Goal: Use online tool/utility: Utilize a website feature to perform a specific function

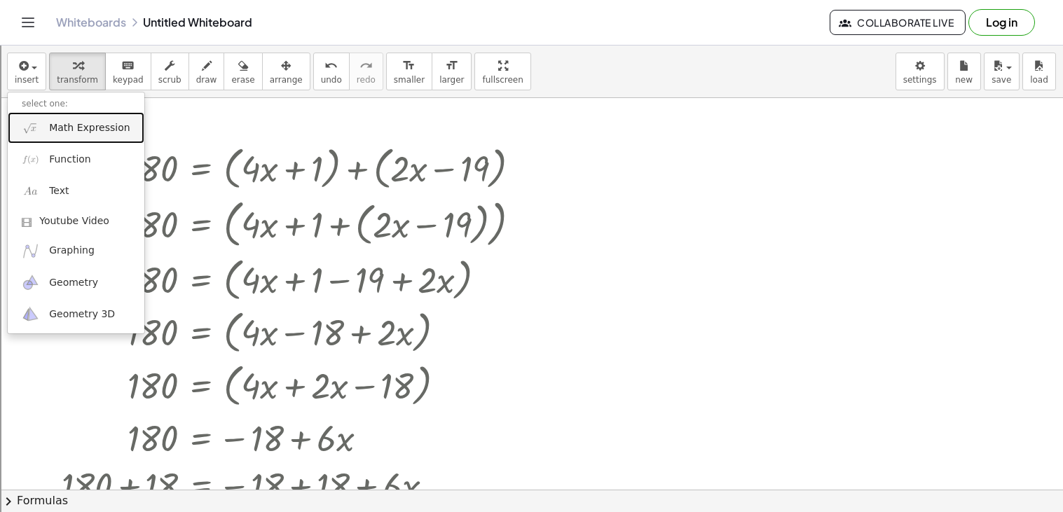
click at [50, 132] on span "Math Expression" at bounding box center [89, 128] width 81 height 14
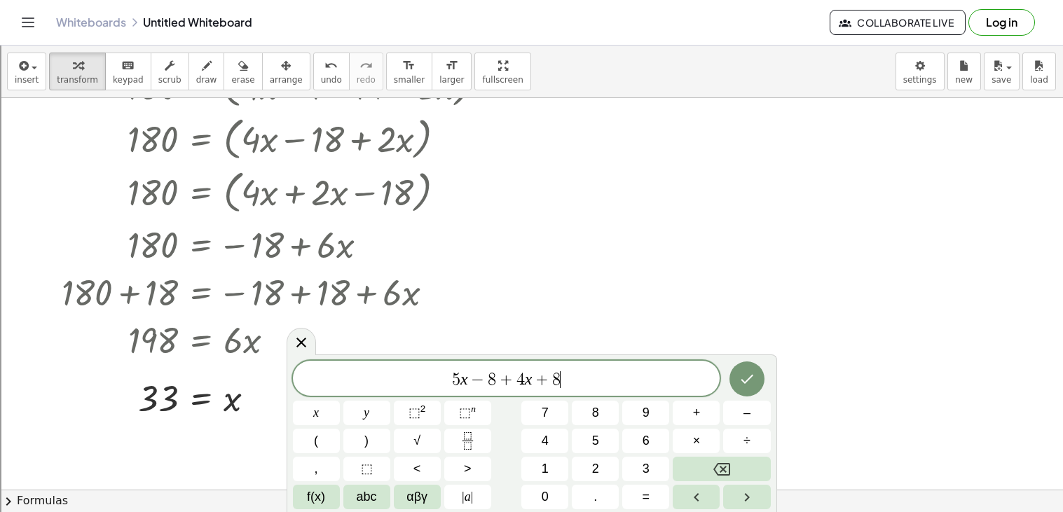
click at [444, 377] on span "5 x − 8 + 4 x + 8 ​" at bounding box center [506, 380] width 427 height 20
click at [739, 391] on button "Done" at bounding box center [747, 379] width 35 height 35
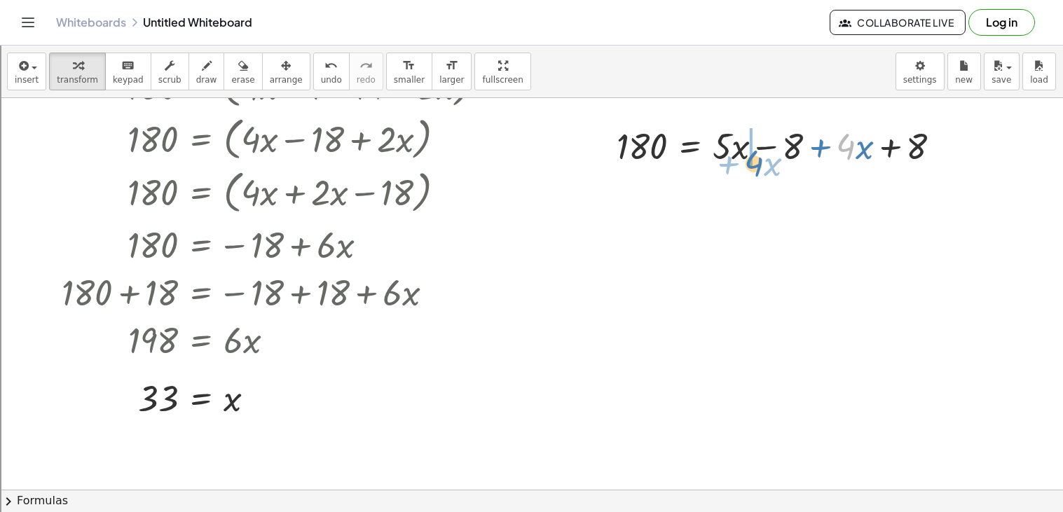
drag, startPoint x: 855, startPoint y: 147, endPoint x: 763, endPoint y: 163, distance: 93.2
click at [763, 163] on div at bounding box center [784, 145] width 349 height 48
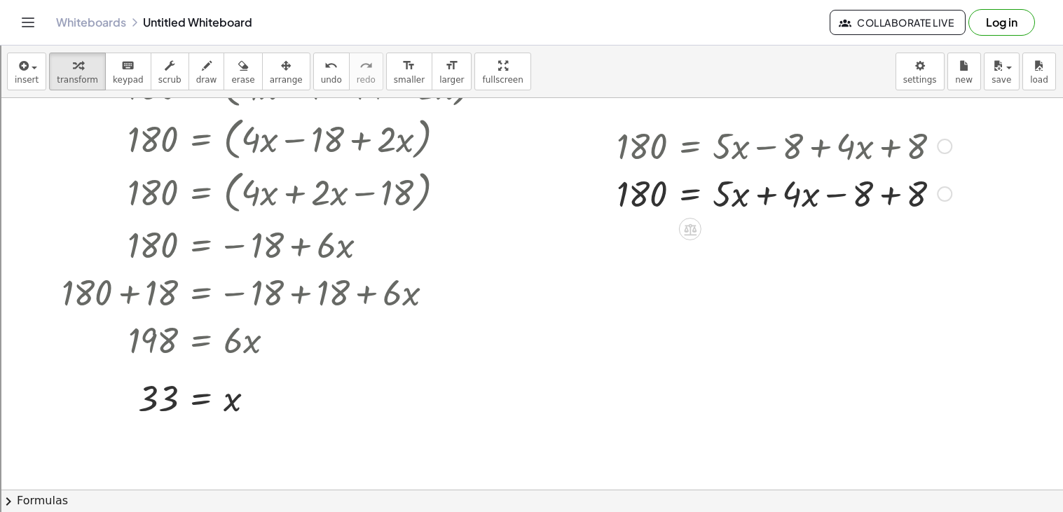
click at [884, 191] on div at bounding box center [784, 193] width 349 height 48
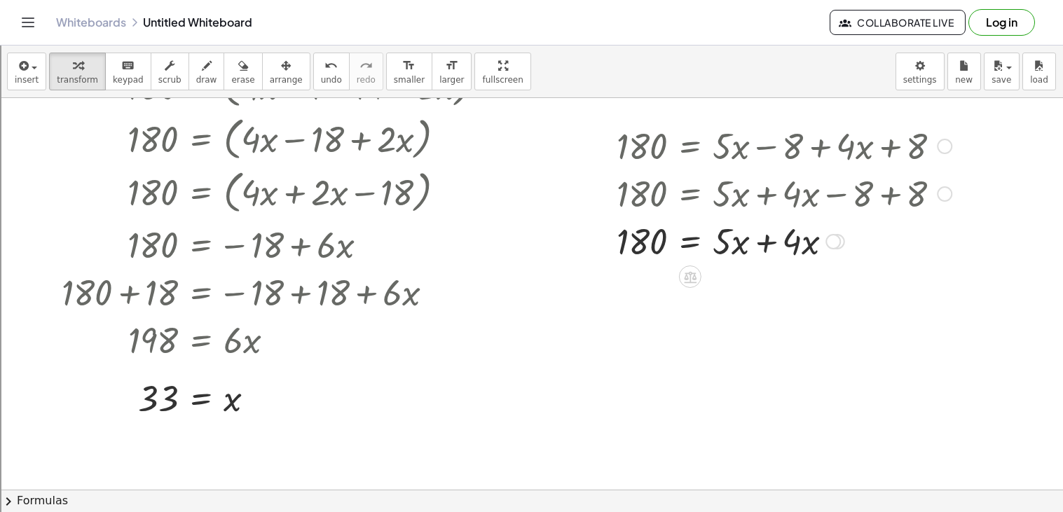
click at [767, 239] on div at bounding box center [784, 241] width 349 height 48
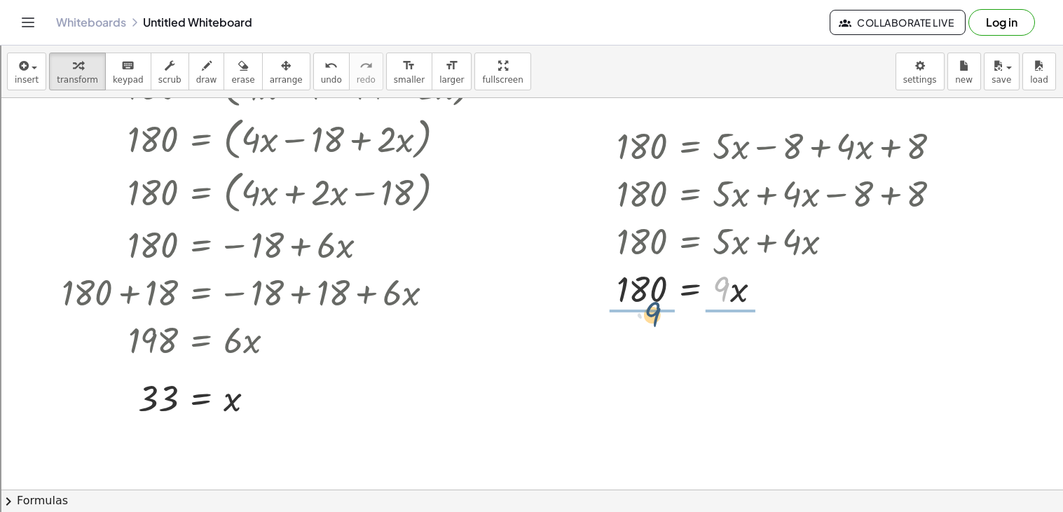
drag, startPoint x: 724, startPoint y: 289, endPoint x: 645, endPoint y: 317, distance: 84.0
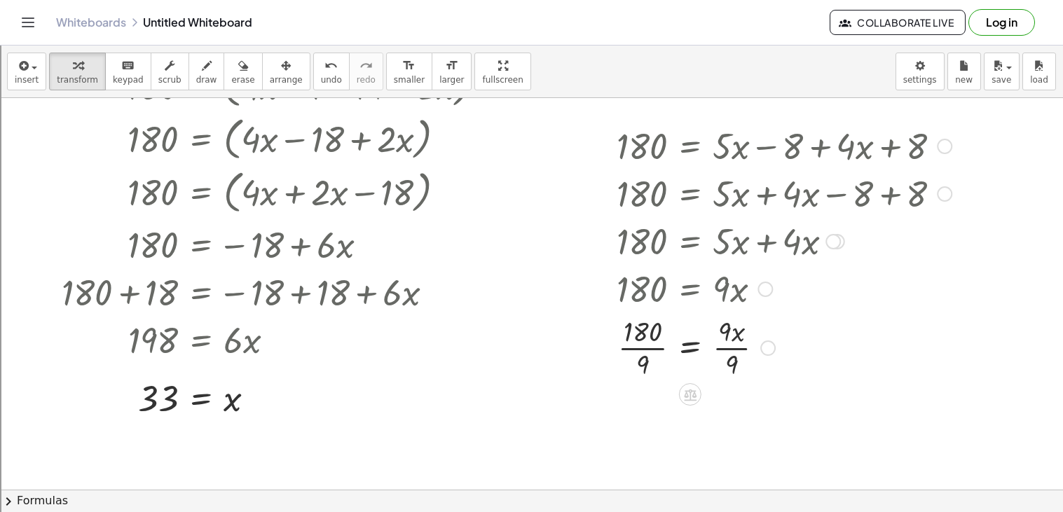
click at [643, 356] on div at bounding box center [784, 347] width 349 height 70
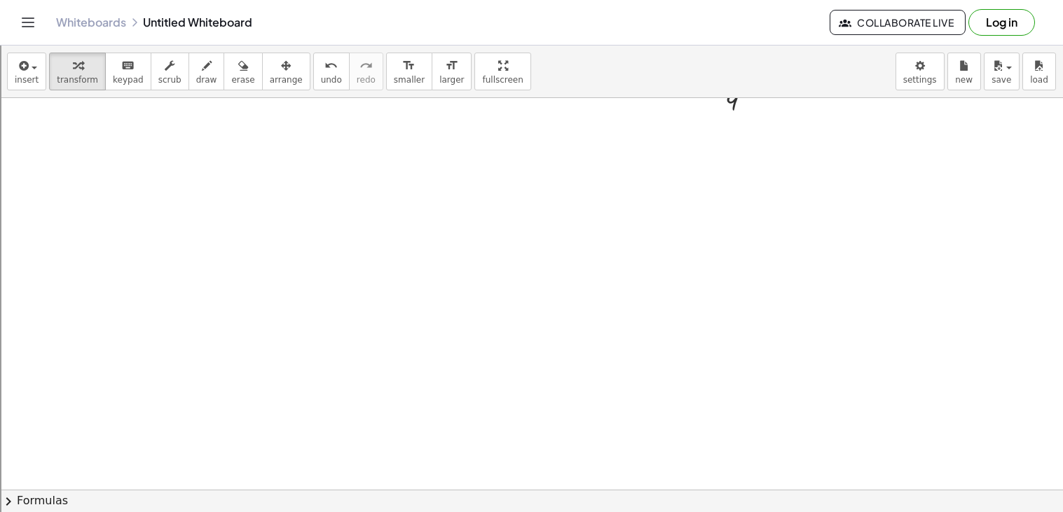
scroll to position [531, 0]
click at [34, 83] on span "insert" at bounding box center [27, 80] width 24 height 10
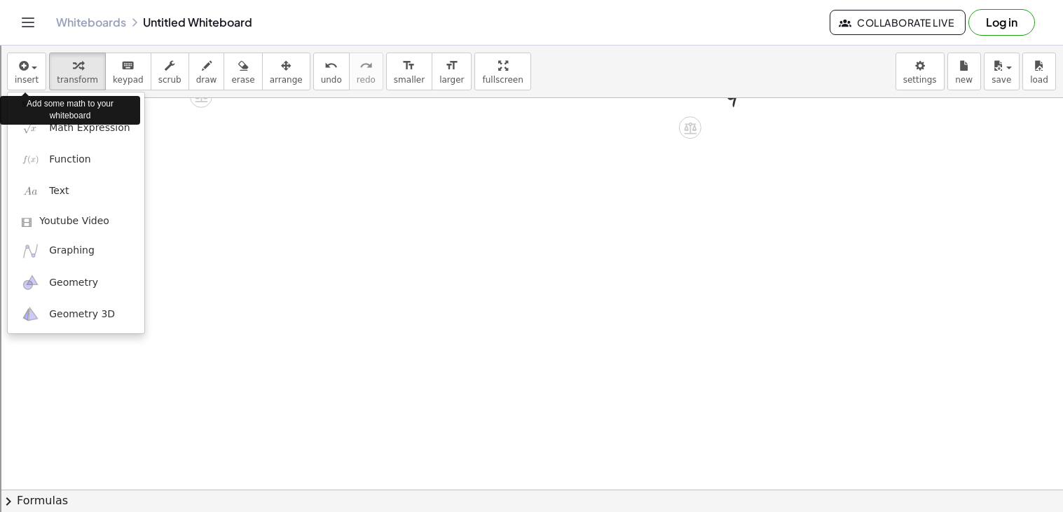
click at [32, 124] on div "Add some math to your whiteboard" at bounding box center [70, 110] width 140 height 35
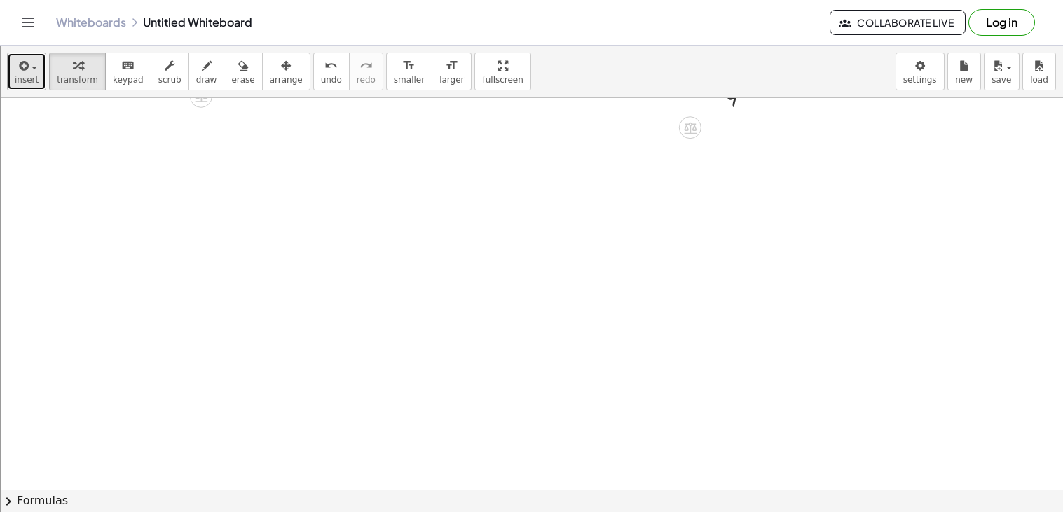
click at [20, 78] on span "insert" at bounding box center [27, 80] width 24 height 10
click at [22, 65] on icon "button" at bounding box center [22, 65] width 13 height 17
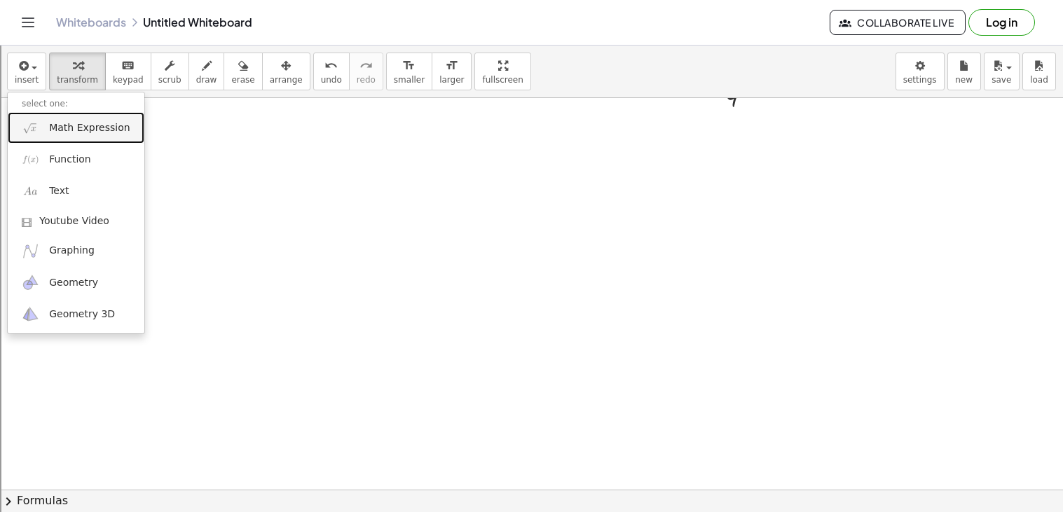
click at [50, 135] on span "Math Expression" at bounding box center [89, 128] width 81 height 14
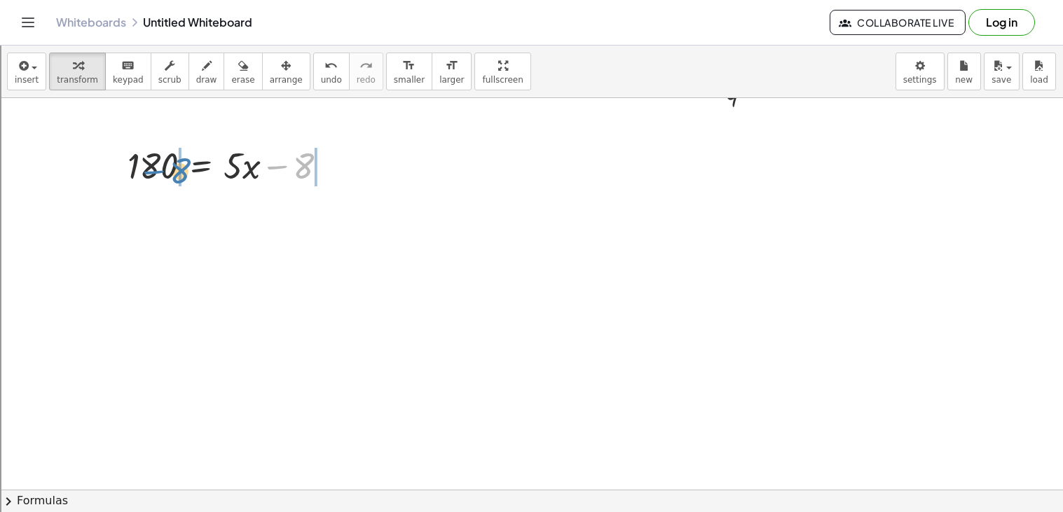
drag, startPoint x: 289, startPoint y: 165, endPoint x: 162, endPoint y: 170, distance: 127.6
click at [162, 170] on div at bounding box center [234, 165] width 226 height 48
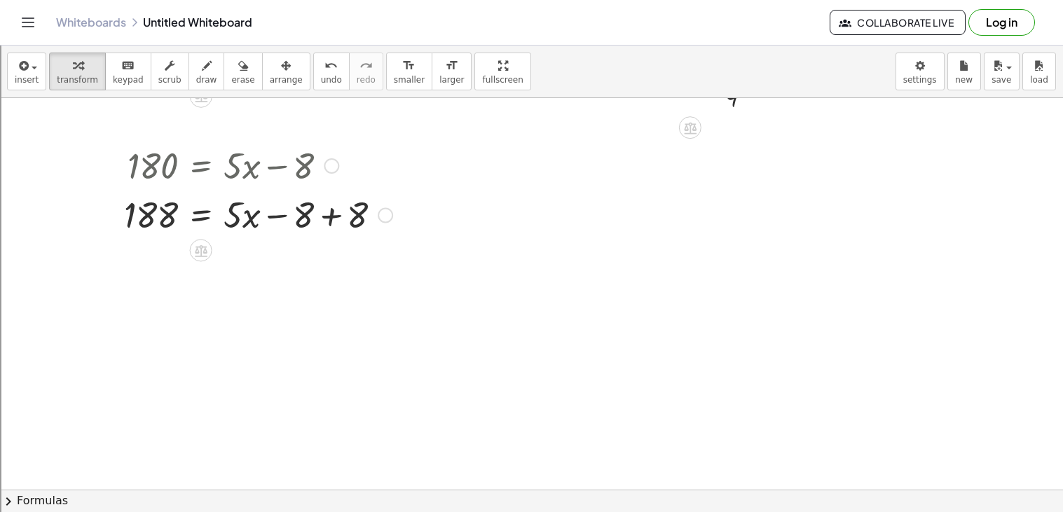
click at [201, 166] on div "180 = + · 5 · x − 8 + 180 + 8 = + · 5 · x − 8 + 8 = + · 5 · x − 8 + 8 188" at bounding box center [201, 166] width 0 height 0
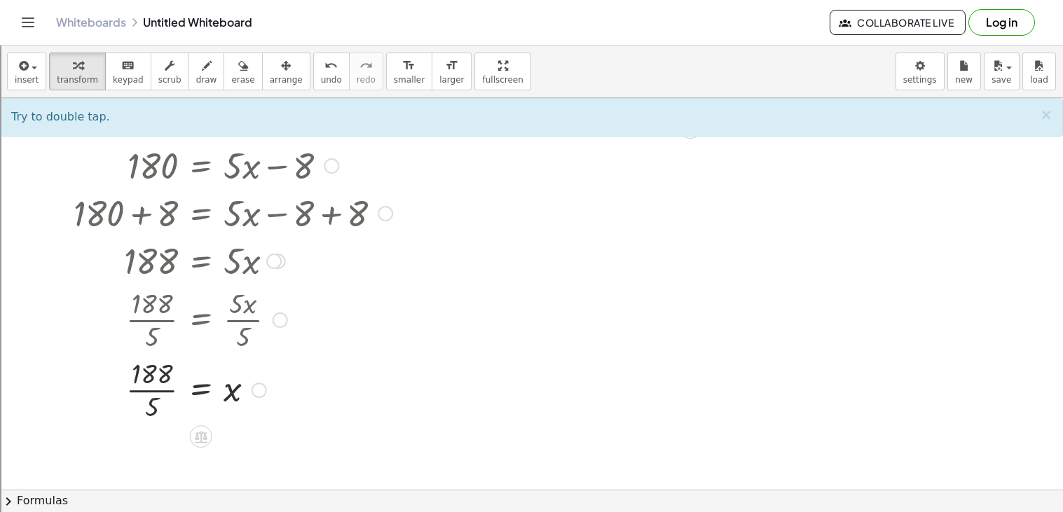
click at [149, 335] on div at bounding box center [244, 319] width 354 height 70
click at [655, 188] on div at bounding box center [531, 156] width 1063 height 1176
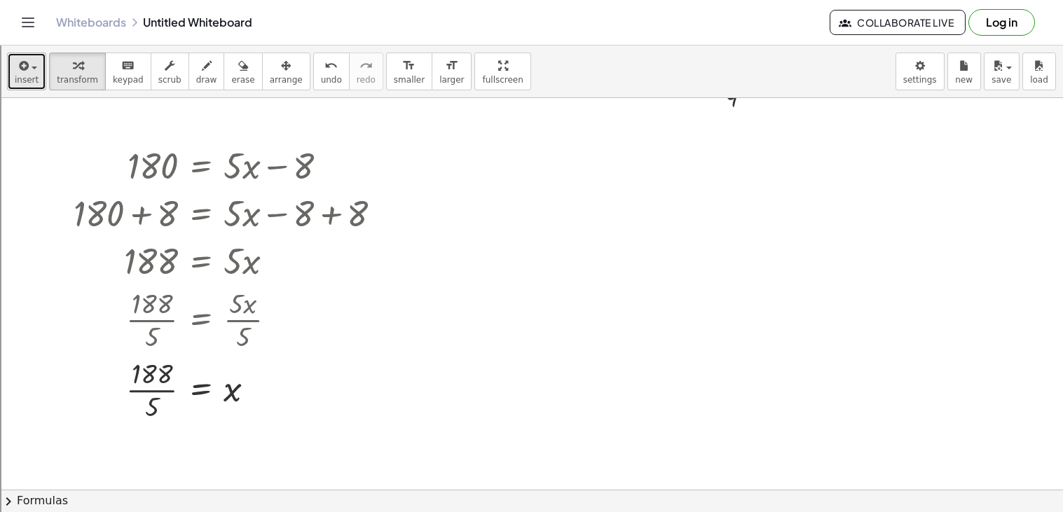
click at [16, 75] on span "insert" at bounding box center [27, 80] width 24 height 10
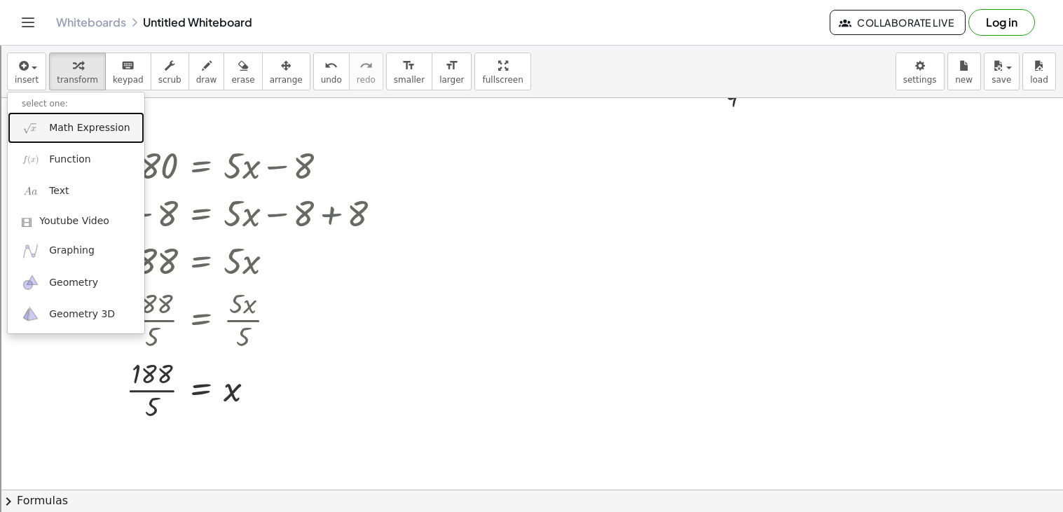
click at [60, 130] on span "Math Expression" at bounding box center [89, 128] width 81 height 14
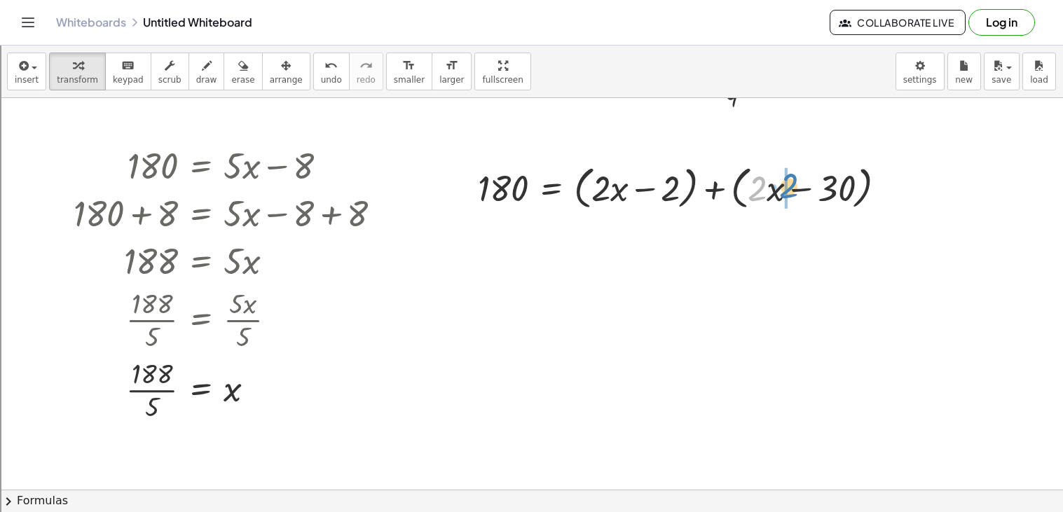
drag, startPoint x: 757, startPoint y: 186, endPoint x: 790, endPoint y: 182, distance: 33.2
click at [790, 182] on div at bounding box center [687, 186] width 433 height 53
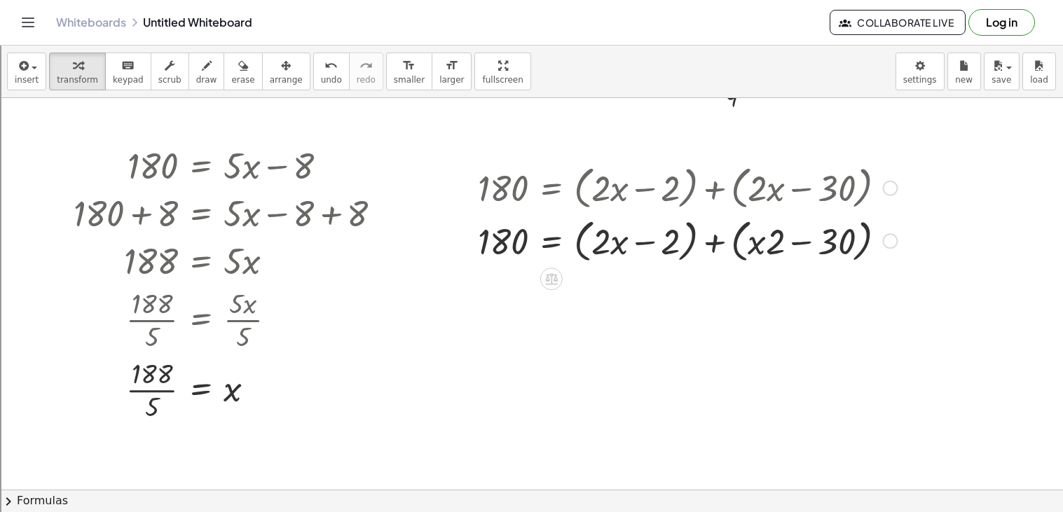
click at [718, 240] on div at bounding box center [687, 240] width 433 height 53
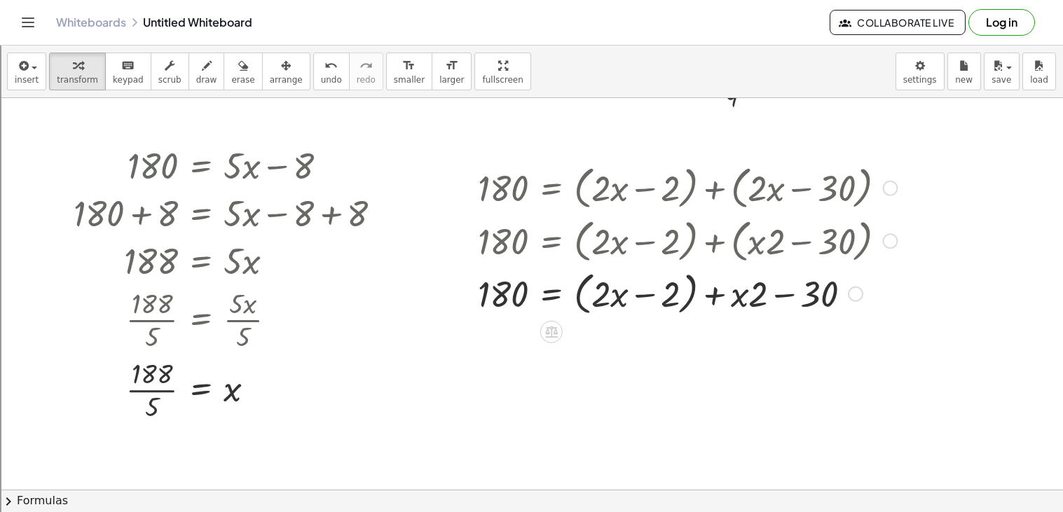
click at [689, 301] on div at bounding box center [687, 292] width 433 height 53
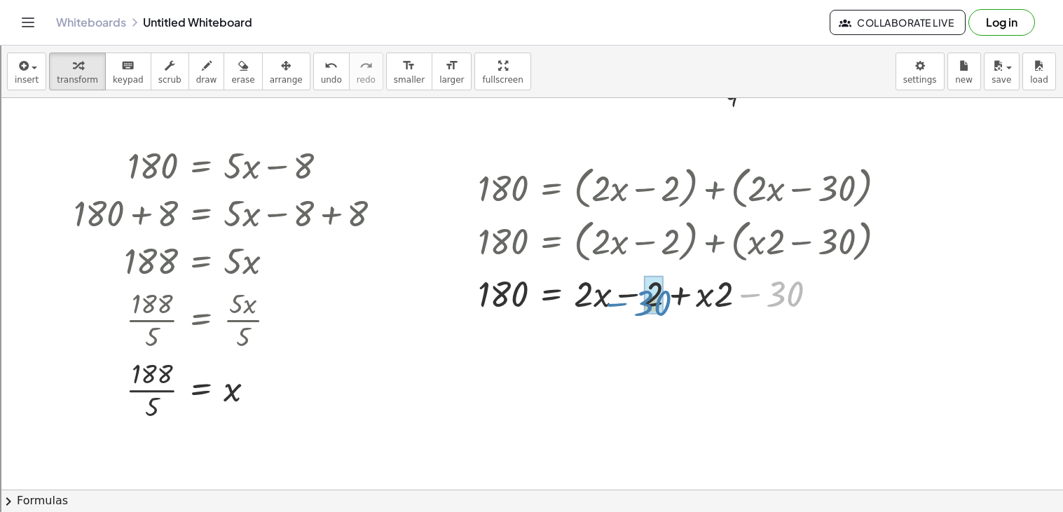
drag, startPoint x: 760, startPoint y: 294, endPoint x: 629, endPoint y: 303, distance: 132.0
click at [629, 303] on div at bounding box center [687, 293] width 433 height 48
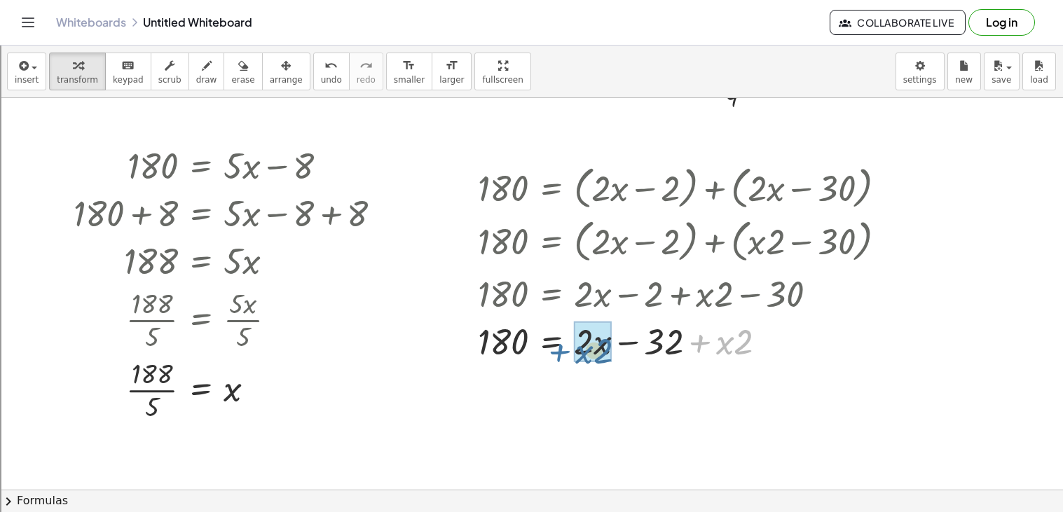
drag, startPoint x: 704, startPoint y: 343, endPoint x: 570, endPoint y: 354, distance: 133.6
click at [570, 354] on div at bounding box center [687, 341] width 433 height 48
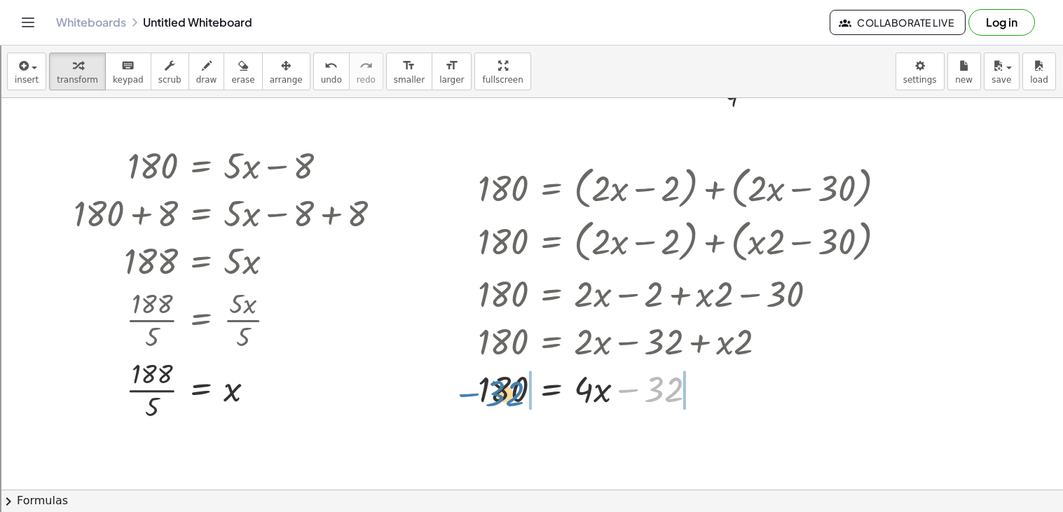
drag, startPoint x: 634, startPoint y: 393, endPoint x: 478, endPoint y: 397, distance: 156.3
click at [478, 397] on div at bounding box center [687, 388] width 433 height 48
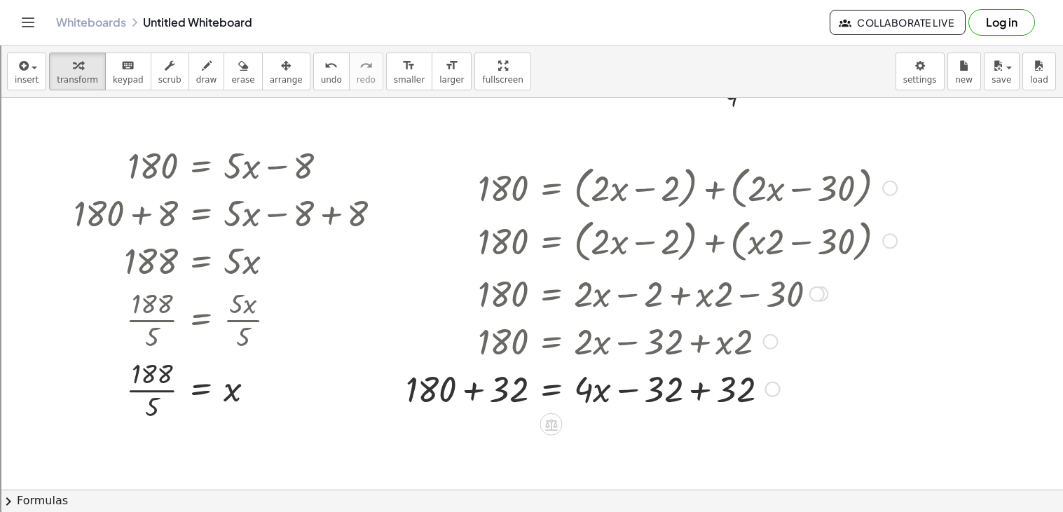
click at [465, 395] on div at bounding box center [651, 388] width 505 height 48
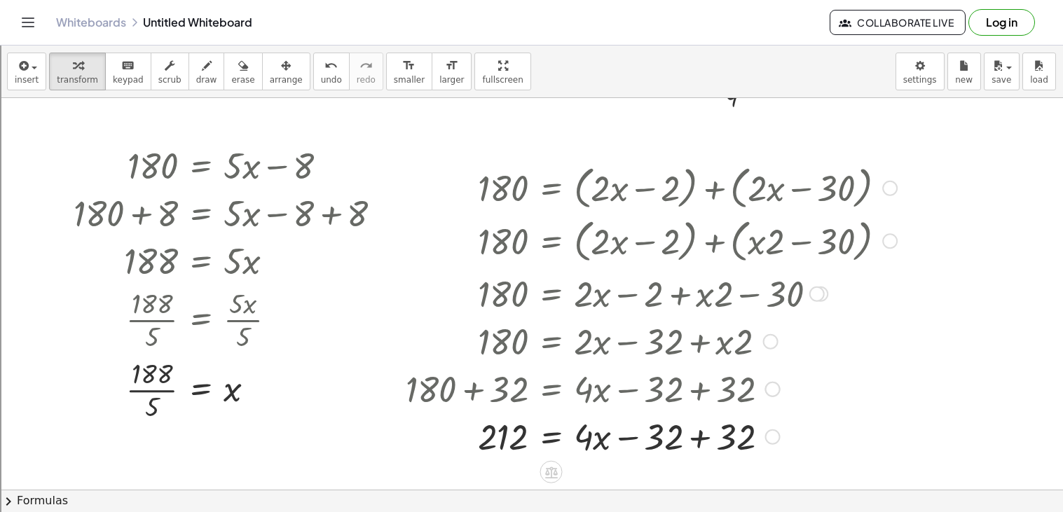
click at [700, 435] on div at bounding box center [651, 436] width 505 height 48
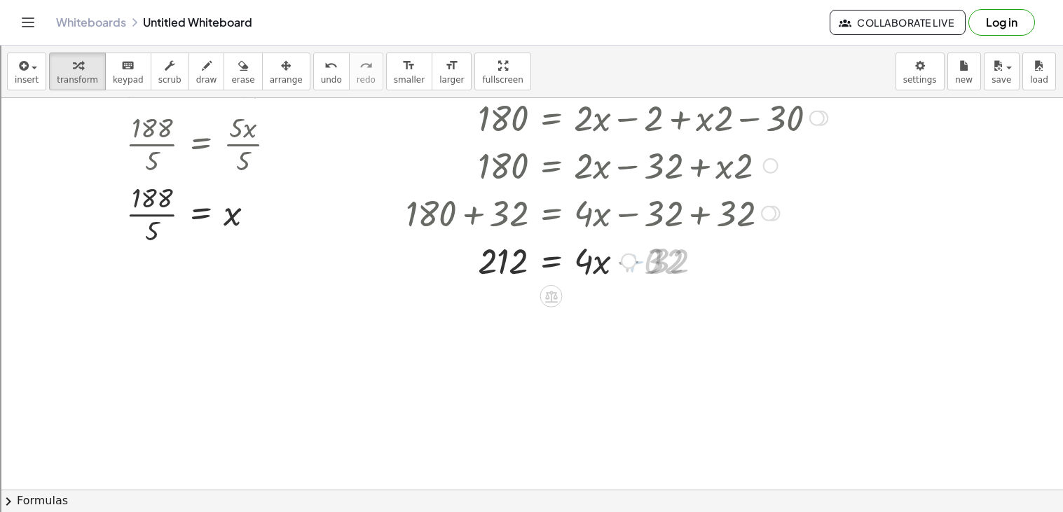
scroll to position [733, 0]
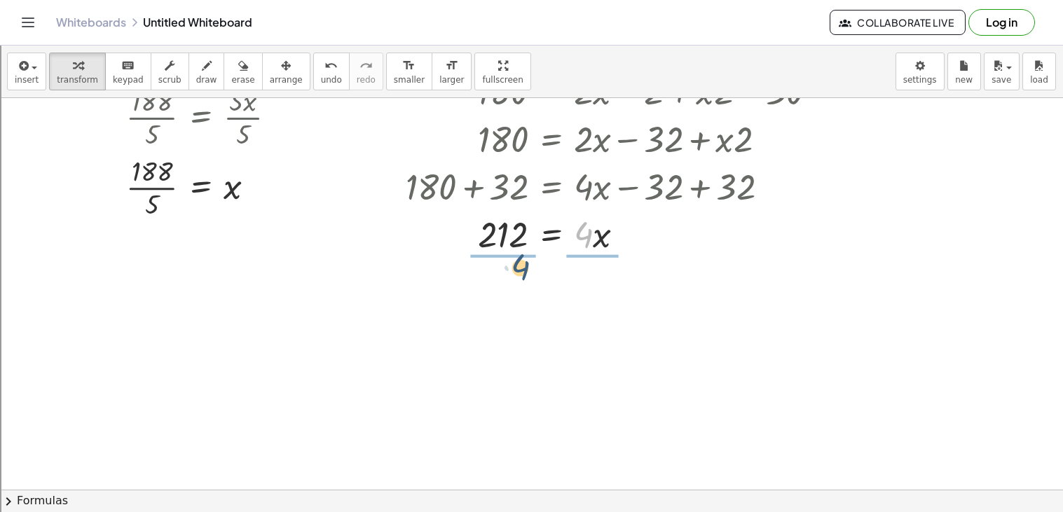
drag, startPoint x: 584, startPoint y: 232, endPoint x: 517, endPoint y: 265, distance: 74.9
click at [511, 247] on div at bounding box center [649, 234] width 505 height 48
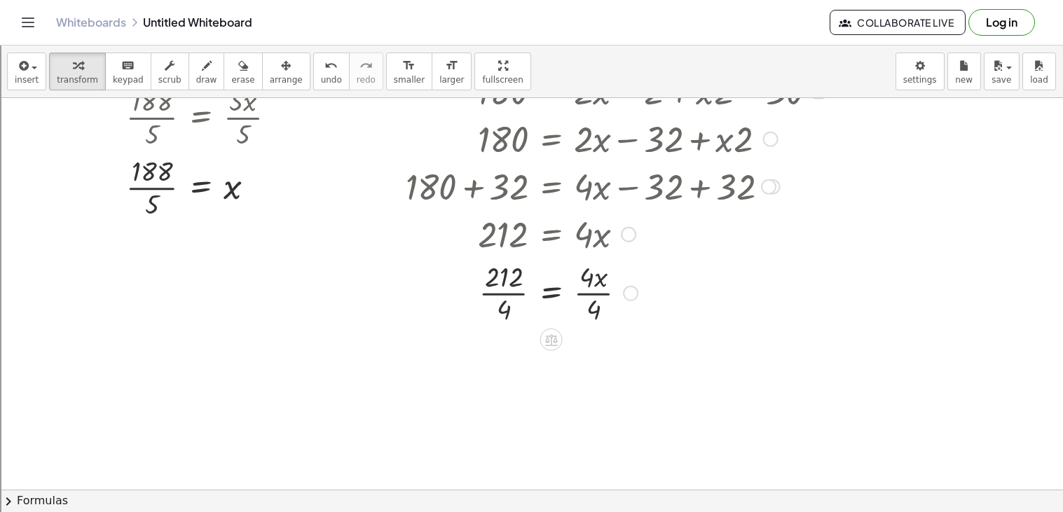
click at [520, 309] on div at bounding box center [651, 292] width 505 height 70
click at [515, 298] on div at bounding box center [651, 292] width 505 height 70
click at [580, 301] on div at bounding box center [646, 292] width 516 height 70
click at [592, 369] on div at bounding box center [651, 362] width 505 height 70
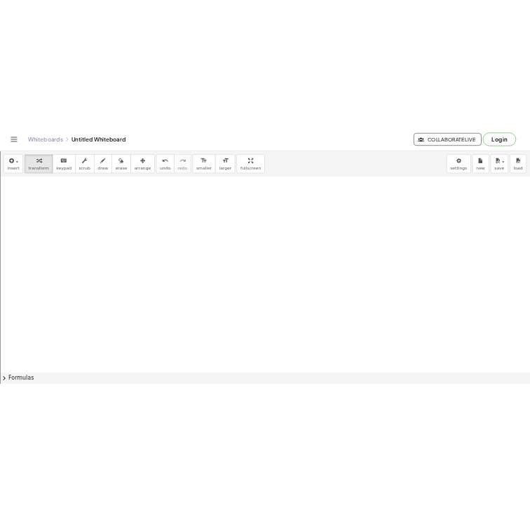
scroll to position [1049, 0]
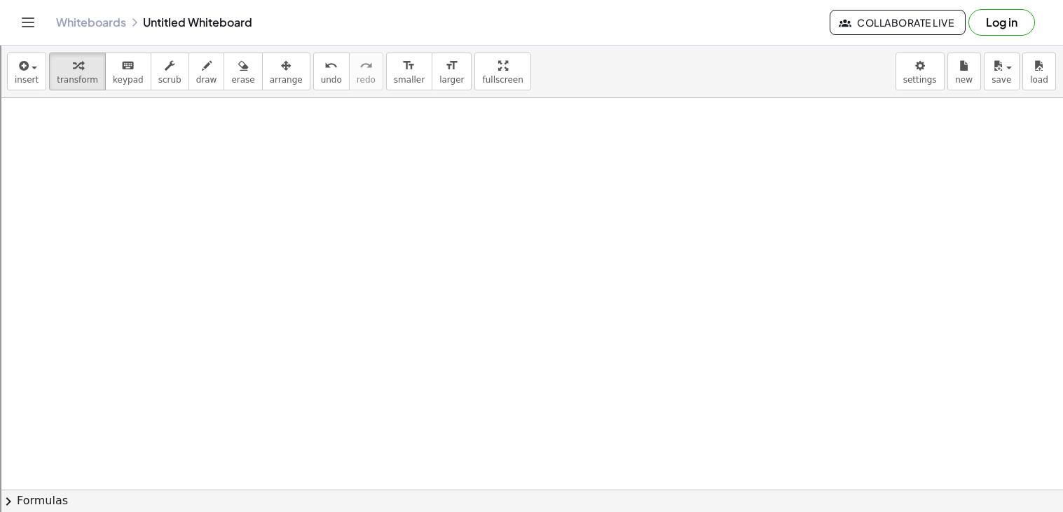
click at [29, 88] on button "insert" at bounding box center [26, 72] width 39 height 38
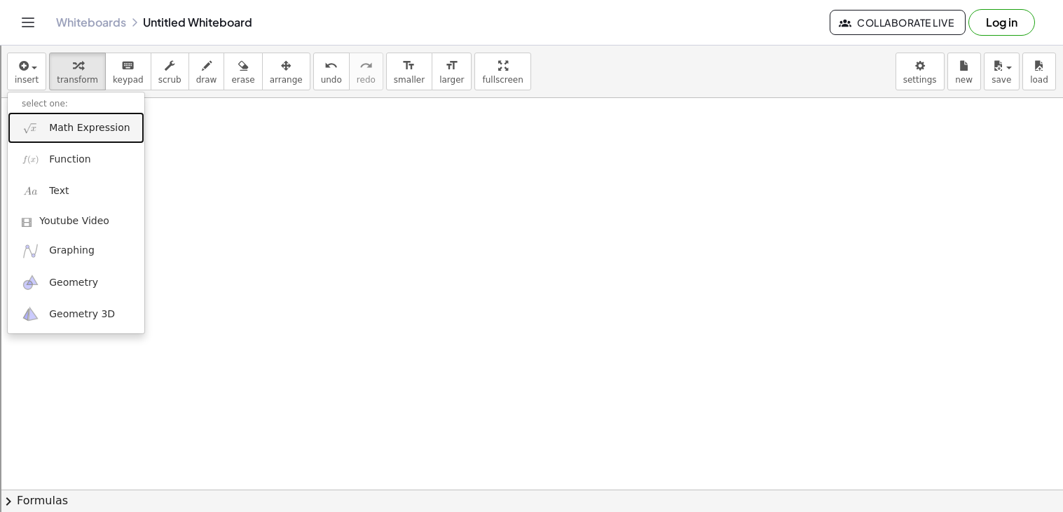
click at [97, 137] on link "Math Expression" at bounding box center [76, 128] width 137 height 32
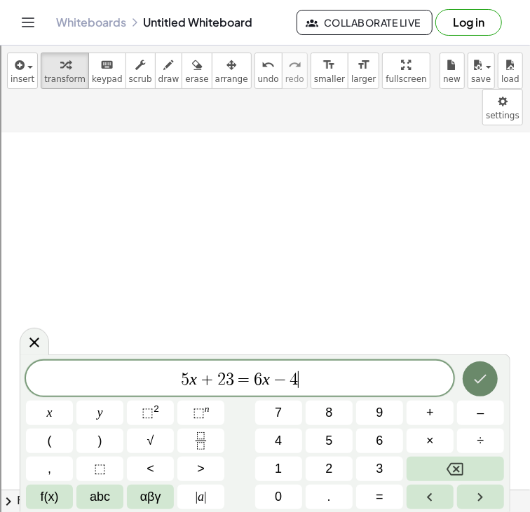
click at [487, 367] on button "Done" at bounding box center [480, 379] width 35 height 35
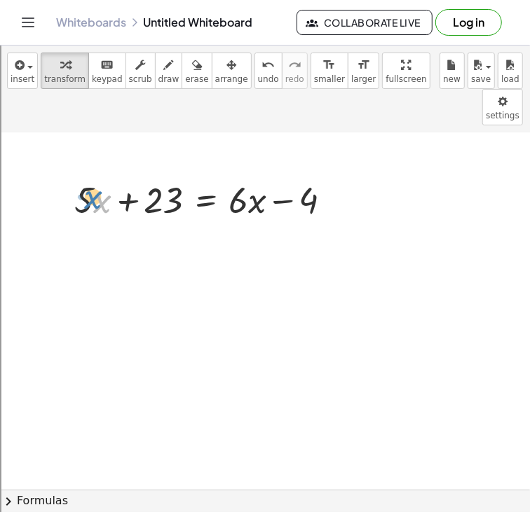
click at [90, 176] on div at bounding box center [208, 200] width 282 height 48
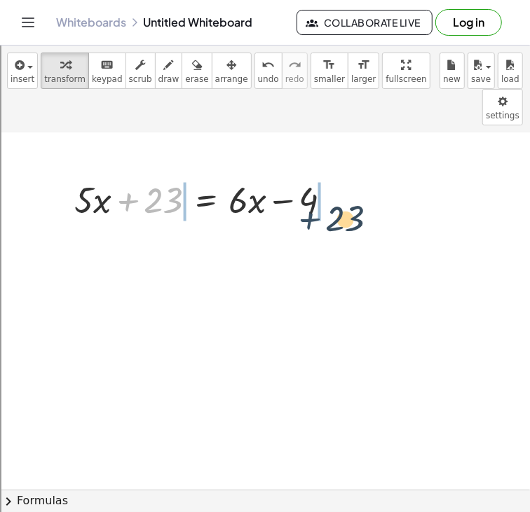
drag, startPoint x: 136, startPoint y: 176, endPoint x: 322, endPoint y: 191, distance: 186.3
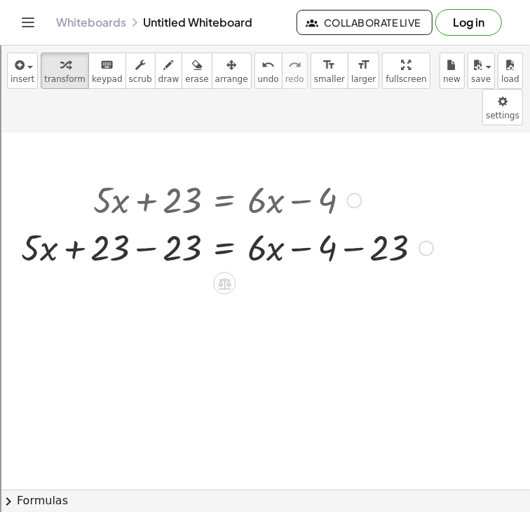
click at [137, 224] on div at bounding box center [227, 248] width 426 height 48
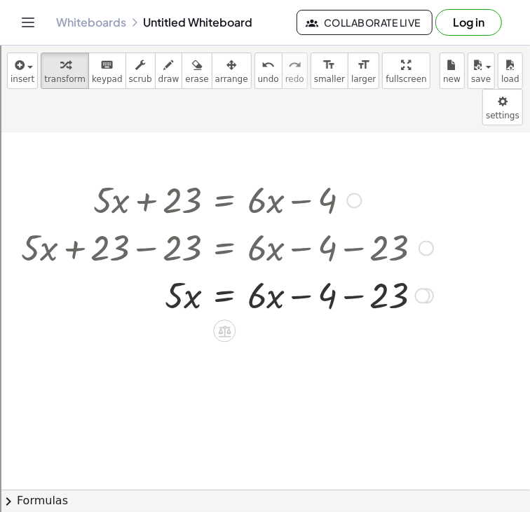
click at [348, 271] on div at bounding box center [227, 295] width 426 height 48
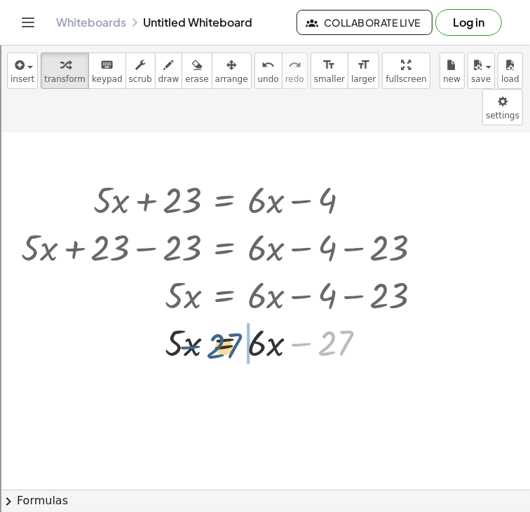
drag, startPoint x: 303, startPoint y: 310, endPoint x: 203, endPoint y: 314, distance: 100.3
click at [203, 319] on div at bounding box center [227, 343] width 426 height 48
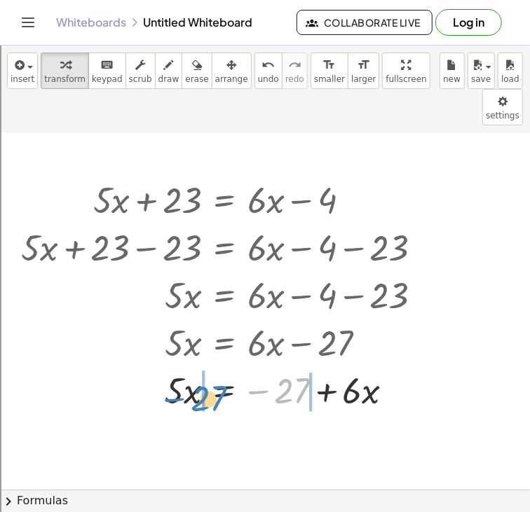
drag, startPoint x: 261, startPoint y: 357, endPoint x: 144, endPoint y: 360, distance: 116.4
click at [144, 367] on div at bounding box center [227, 391] width 426 height 48
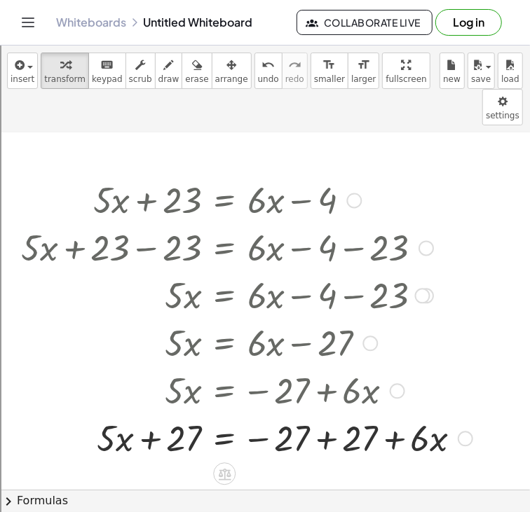
click at [330, 414] on div at bounding box center [246, 438] width 465 height 48
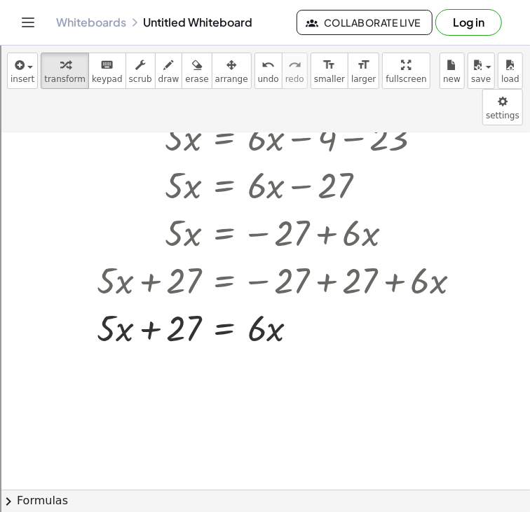
scroll to position [1213, 0]
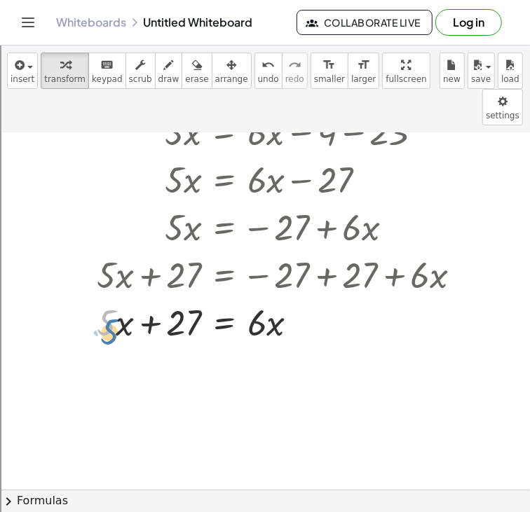
drag, startPoint x: 111, startPoint y: 298, endPoint x: 113, endPoint y: 305, distance: 7.1
click at [113, 305] on div at bounding box center [246, 322] width 465 height 48
click at [298, 315] on div at bounding box center [298, 322] width 15 height 15
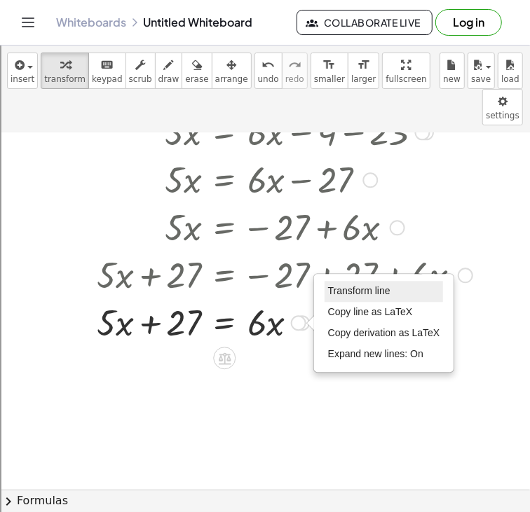
click at [358, 285] on span "Transform line" at bounding box center [359, 290] width 62 height 11
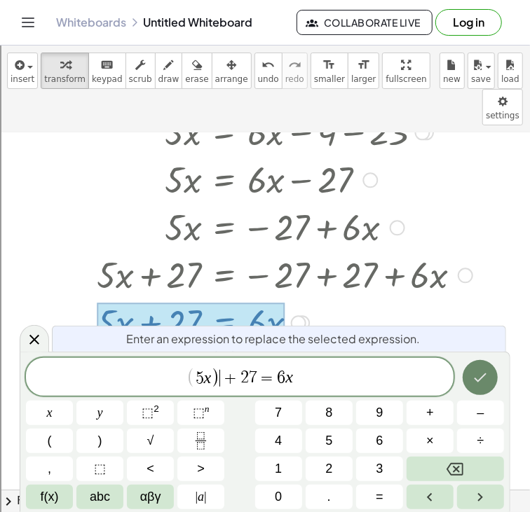
click at [493, 383] on button "Done" at bounding box center [480, 377] width 35 height 35
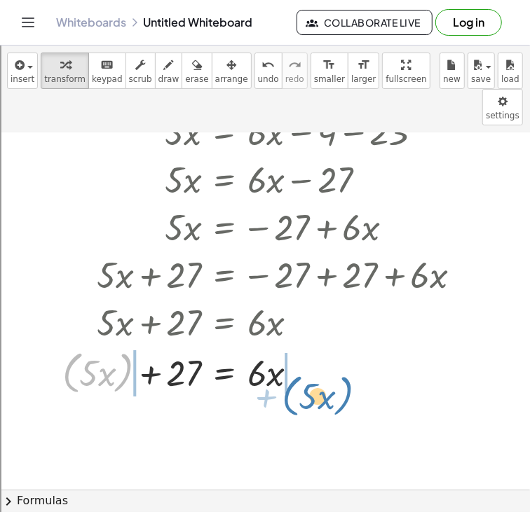
drag, startPoint x: 123, startPoint y: 348, endPoint x: 342, endPoint y: 370, distance: 220.4
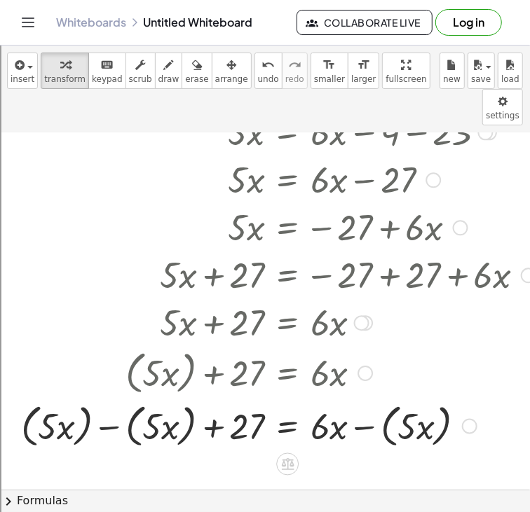
click at [114, 399] on div at bounding box center [278, 425] width 528 height 53
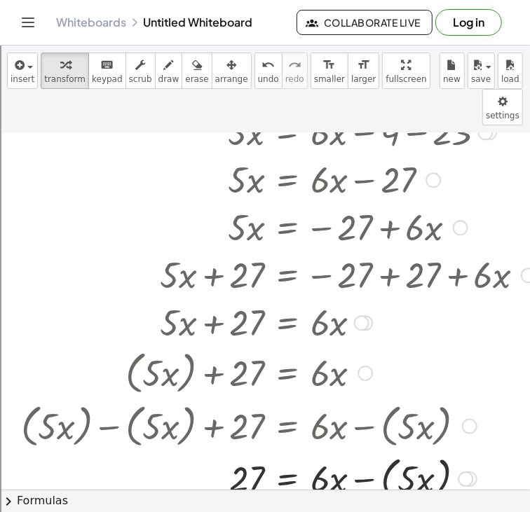
click at [369, 451] on div at bounding box center [278, 477] width 528 height 53
click at [364, 454] on div at bounding box center [278, 478] width 528 height 48
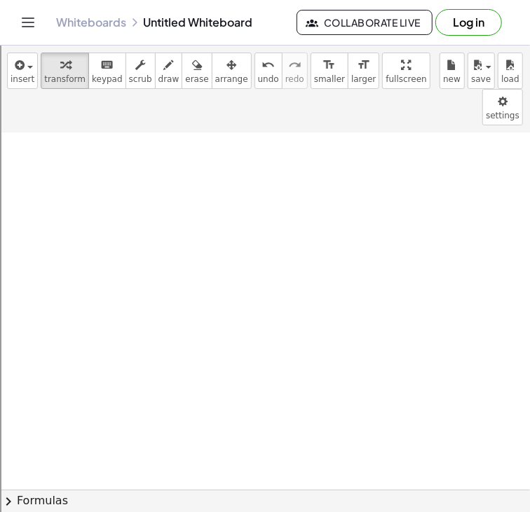
scroll to position [1615, 0]
click at [24, 74] on span "insert" at bounding box center [23, 79] width 24 height 10
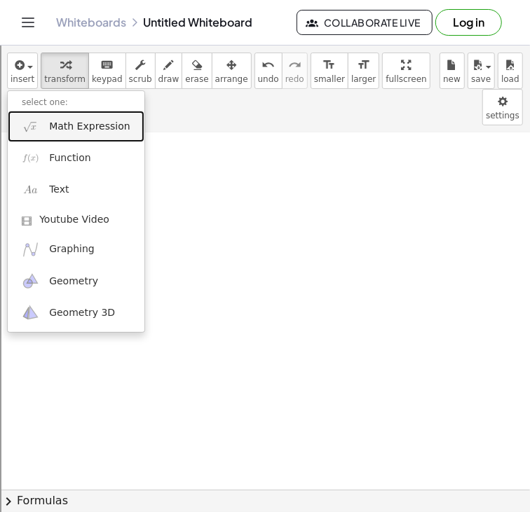
click at [60, 128] on span "Math Expression" at bounding box center [89, 127] width 81 height 14
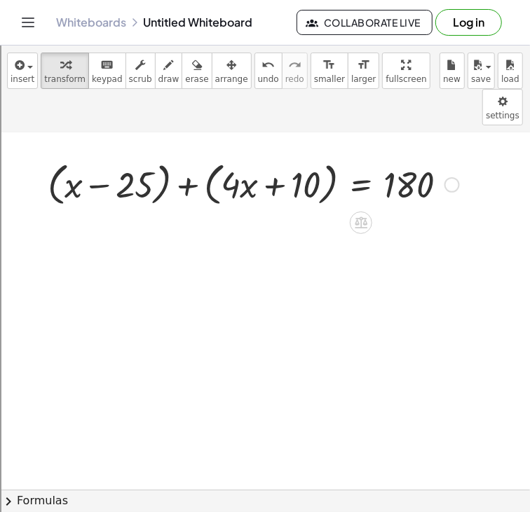
click at [175, 159] on div at bounding box center [253, 183] width 425 height 53
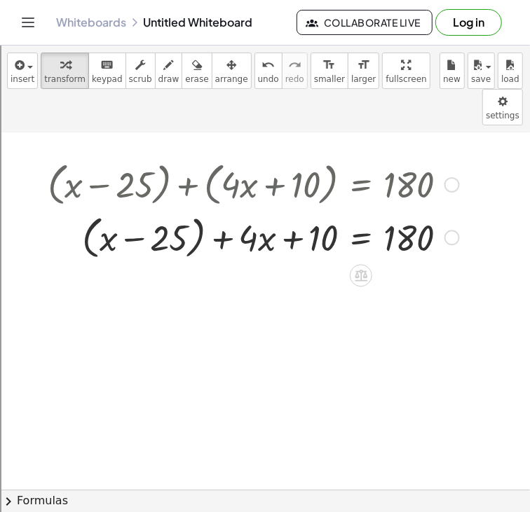
click at [88, 210] on div at bounding box center [253, 236] width 425 height 53
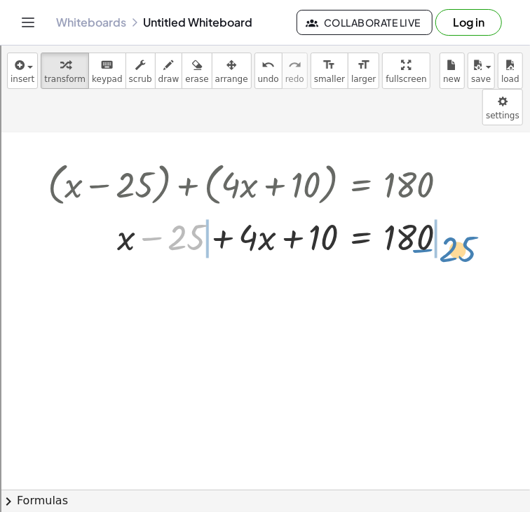
drag, startPoint x: 156, startPoint y: 202, endPoint x: 427, endPoint y: 212, distance: 272.1
click at [427, 212] on div at bounding box center [253, 236] width 425 height 48
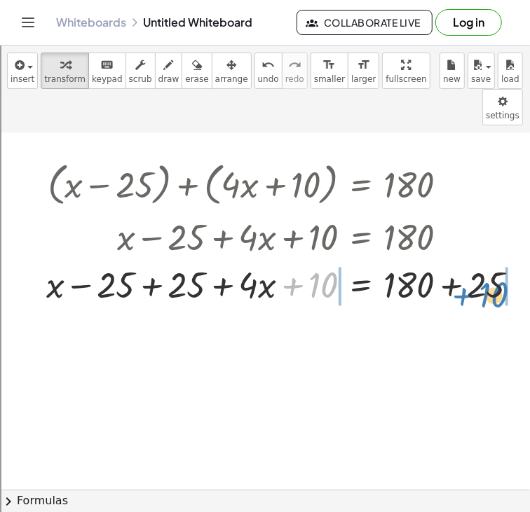
drag, startPoint x: 293, startPoint y: 247, endPoint x: 463, endPoint y: 256, distance: 170.5
click at [463, 260] on div at bounding box center [288, 284] width 498 height 48
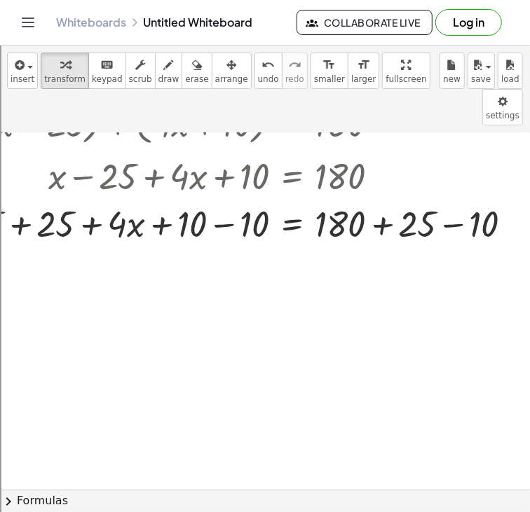
scroll to position [1675, 104]
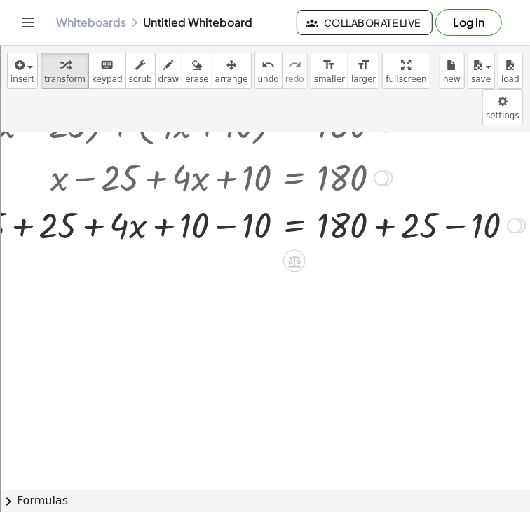
click at [458, 200] on div at bounding box center [221, 224] width 622 height 48
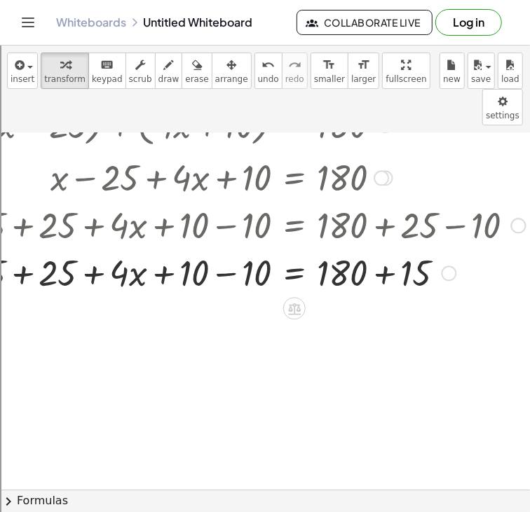
click at [228, 200] on div at bounding box center [221, 224] width 622 height 48
click at [224, 248] on div at bounding box center [221, 272] width 622 height 48
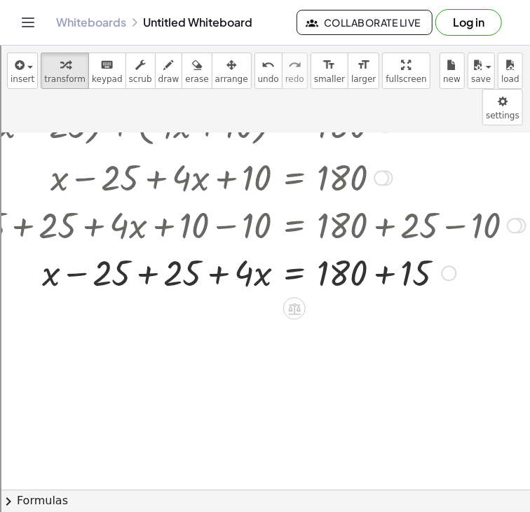
click at [153, 248] on div at bounding box center [221, 272] width 622 height 48
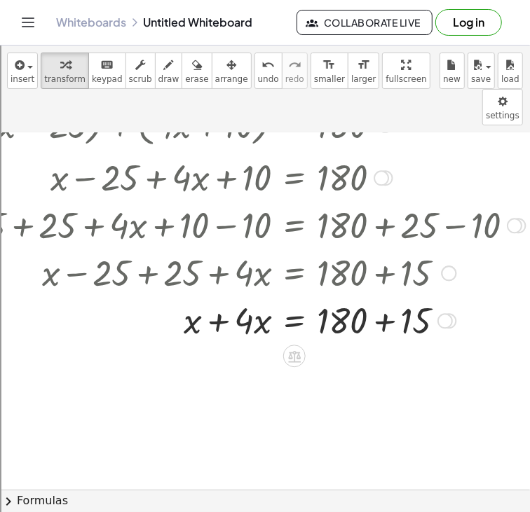
click at [369, 296] on div at bounding box center [221, 320] width 622 height 48
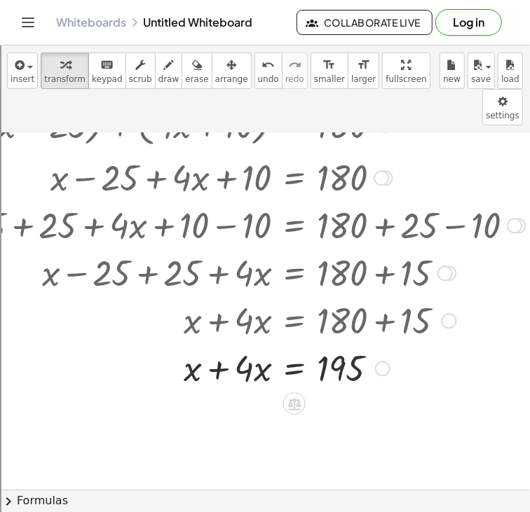
click at [219, 343] on div at bounding box center [221, 367] width 622 height 48
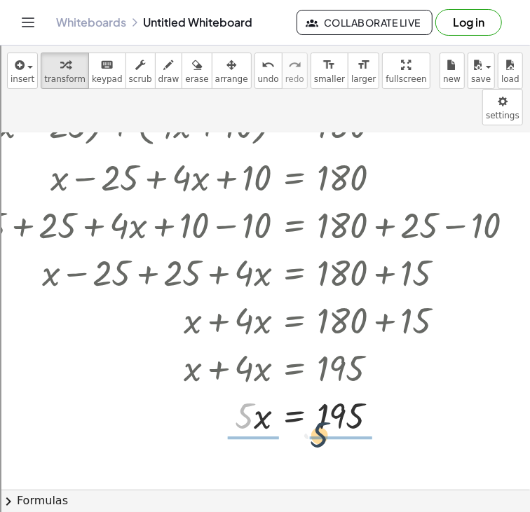
drag, startPoint x: 243, startPoint y: 383, endPoint x: 321, endPoint y: 402, distance: 80.2
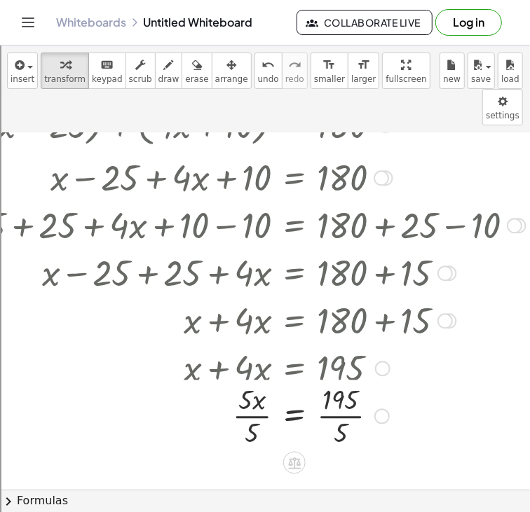
click at [294, 125] on div "+ ( + x − 25 ) + ( + · 4 · x + 10 ) = 180 + ( + x − 25 ) + · 4 · x + 10 = 180 +…" at bounding box center [294, 125] width 0 height 0
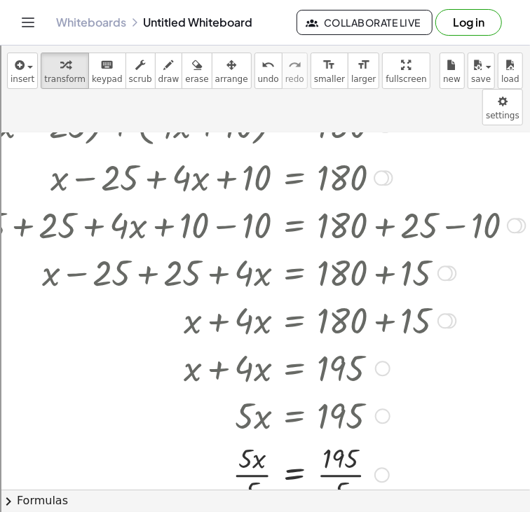
click at [261, 448] on div at bounding box center [221, 474] width 622 height 70
click at [345, 443] on div at bounding box center [221, 474] width 622 height 70
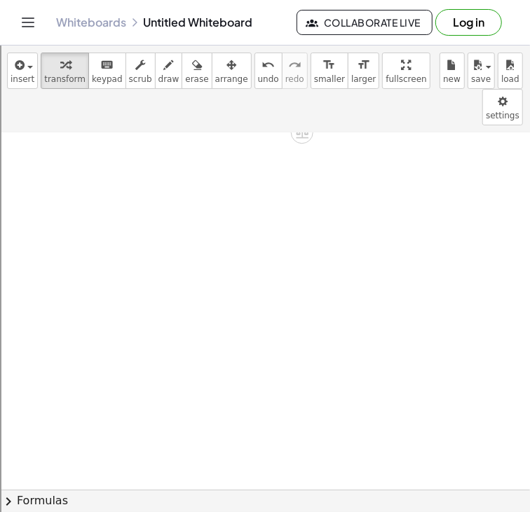
scroll to position [2056, 94]
click at [23, 66] on icon "button" at bounding box center [18, 65] width 13 height 17
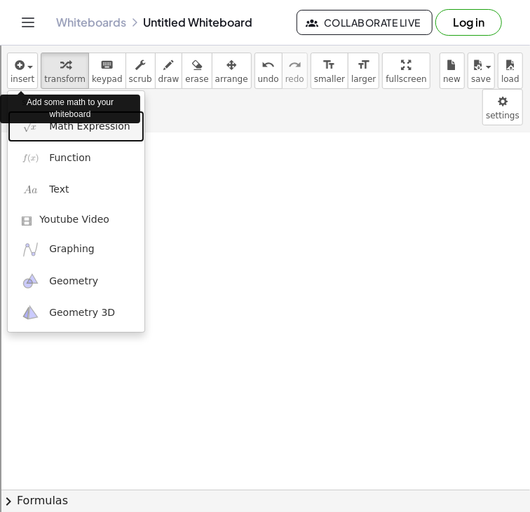
click at [59, 131] on span "Math Expression" at bounding box center [89, 127] width 81 height 14
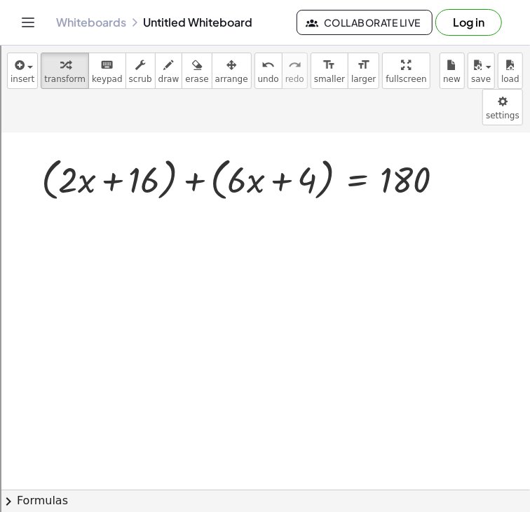
scroll to position [2060, 10]
